Goal: Book appointment/travel/reservation

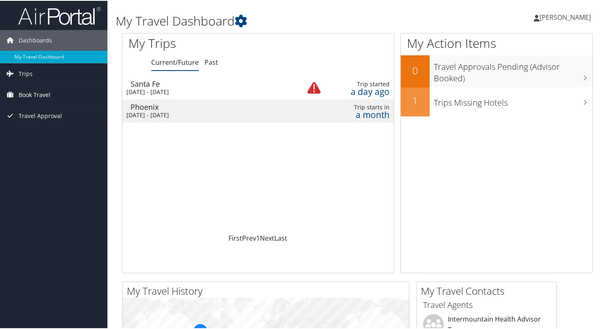
click at [37, 94] on span "Book Travel" at bounding box center [35, 94] width 32 height 21
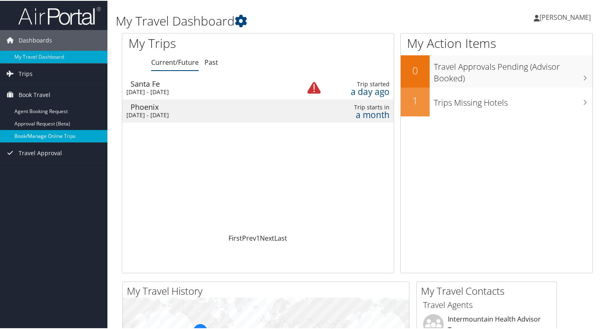
click at [32, 137] on link "Book/Manage Online Trips" at bounding box center [53, 135] width 107 height 12
